Goal: Information Seeking & Learning: Learn about a topic

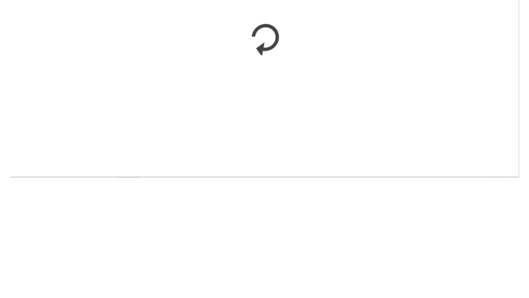
scroll to position [854, 0]
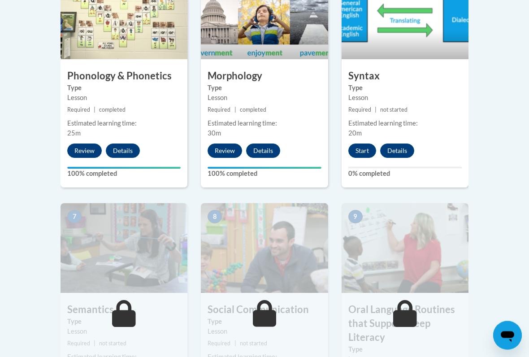
click at [367, 147] on button "Start" at bounding box center [362, 151] width 28 height 14
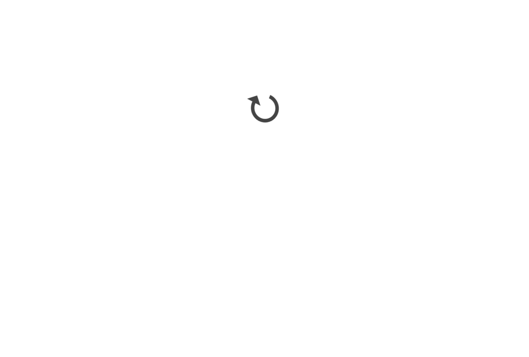
scroll to position [757, 0]
